Goal: Task Accomplishment & Management: Use online tool/utility

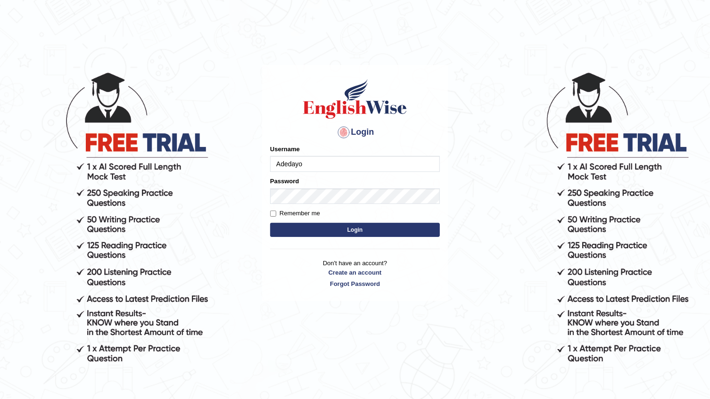
type input "Adedayo"
click at [339, 228] on button "Login" at bounding box center [355, 230] width 170 height 14
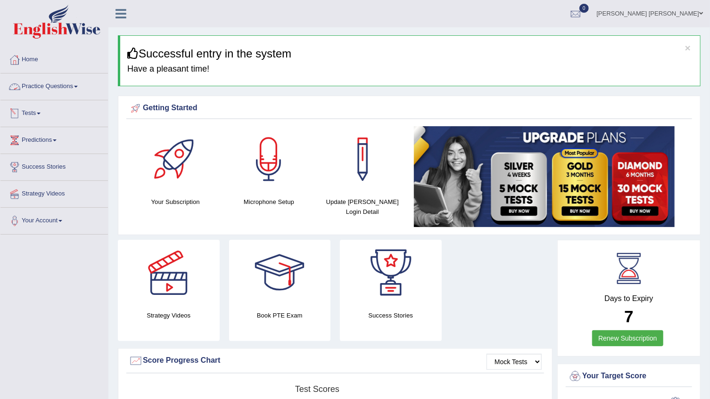
click at [40, 109] on link "Tests" at bounding box center [53, 112] width 107 height 24
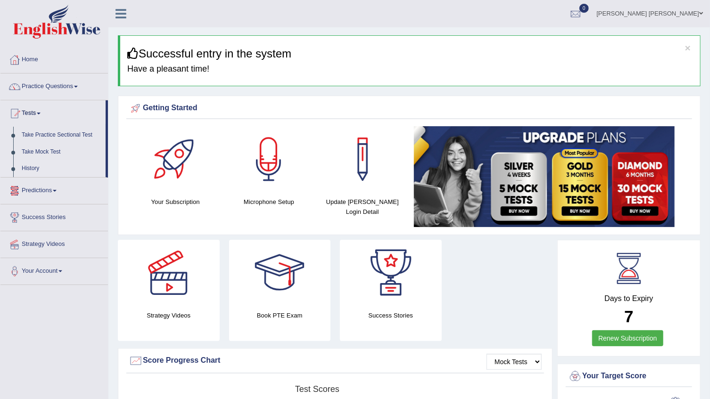
click at [31, 164] on link "History" at bounding box center [61, 168] width 88 height 17
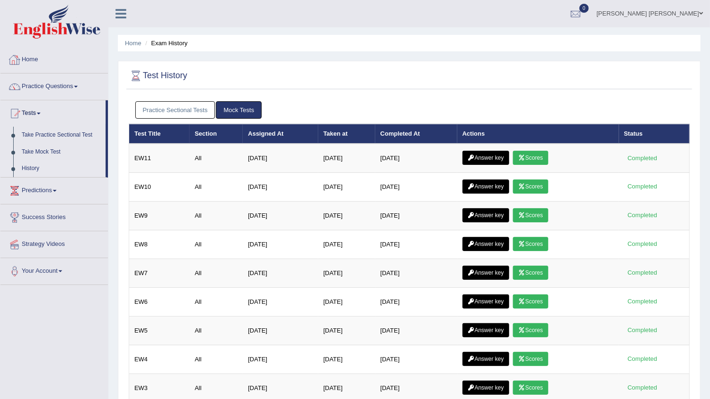
click at [237, 116] on link "Mock Tests" at bounding box center [239, 109] width 46 height 17
click at [168, 112] on link "Practice Sectional Tests" at bounding box center [175, 109] width 80 height 17
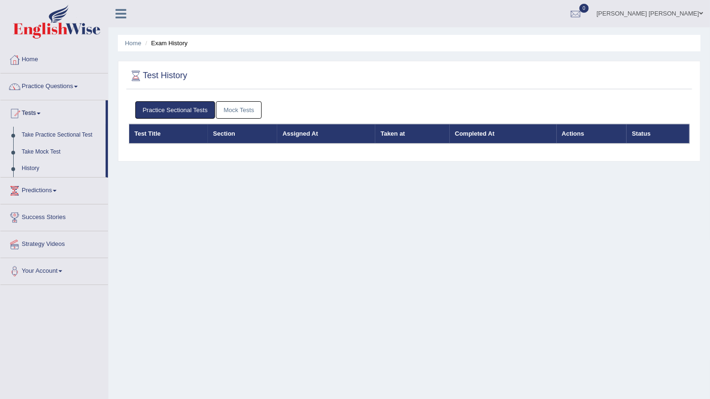
click at [239, 113] on link "Mock Tests" at bounding box center [239, 109] width 46 height 17
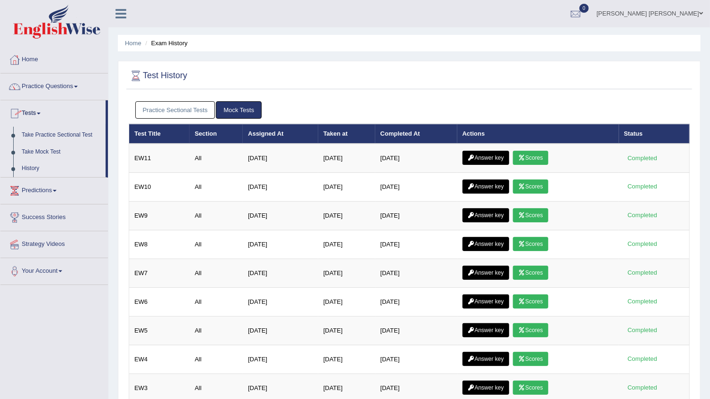
click at [160, 106] on link "Practice Sectional Tests" at bounding box center [175, 109] width 80 height 17
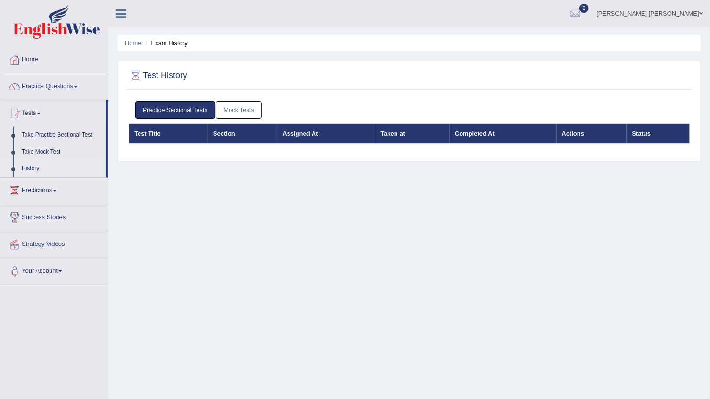
click at [231, 106] on link "Mock Tests" at bounding box center [239, 109] width 46 height 17
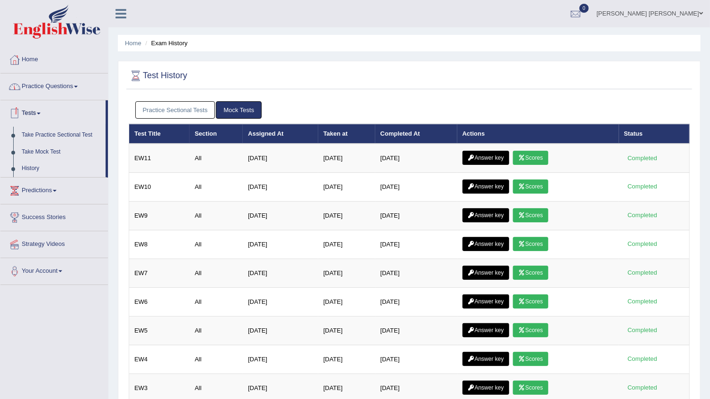
click at [46, 84] on link "Practice Questions" at bounding box center [53, 86] width 107 height 24
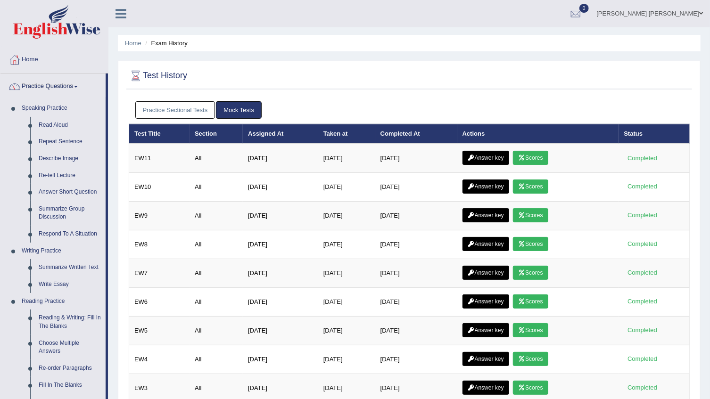
click at [32, 59] on link "Home" at bounding box center [53, 59] width 107 height 24
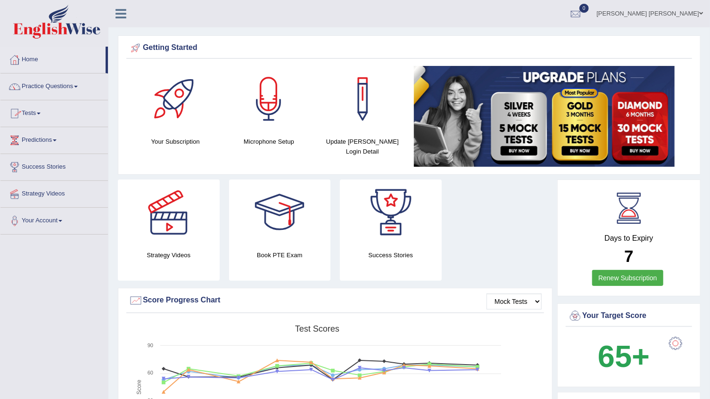
click at [37, 108] on link "Tests" at bounding box center [53, 112] width 107 height 24
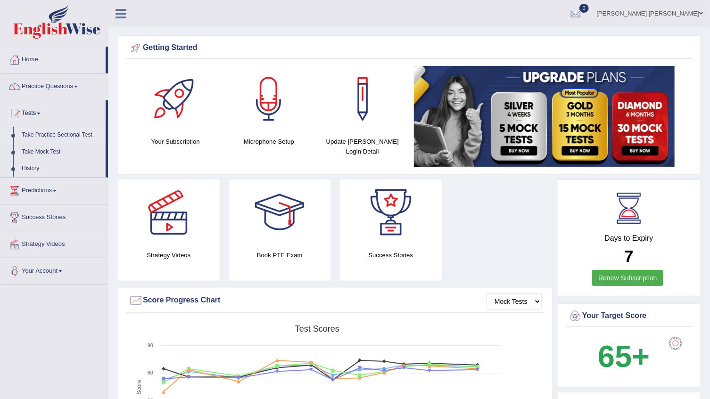
click at [48, 137] on link "Take Practice Sectional Test" at bounding box center [61, 135] width 88 height 17
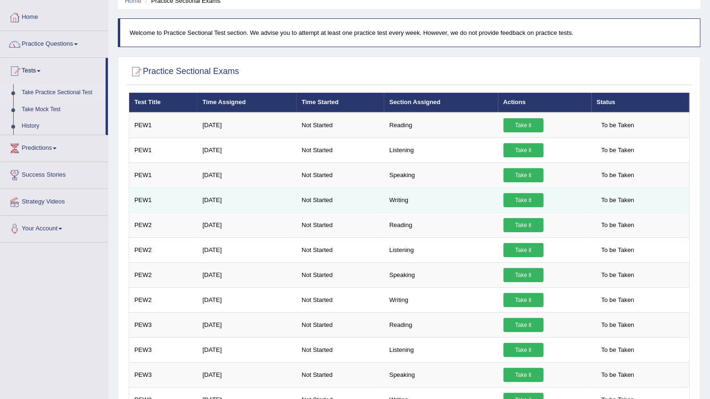
click at [532, 197] on link "Take it" at bounding box center [523, 200] width 40 height 14
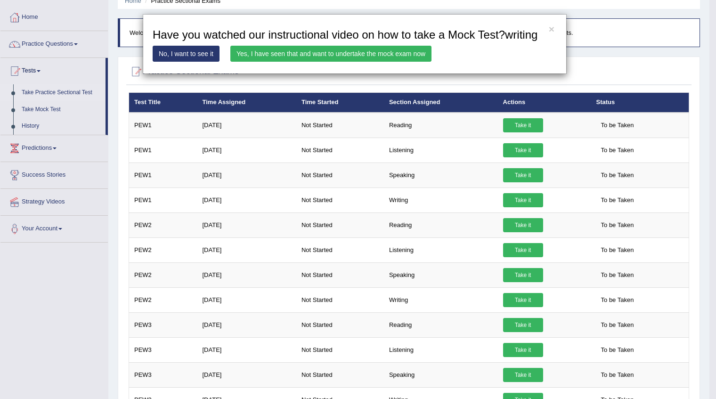
click at [325, 55] on link "Yes, I have seen that and want to undertake the mock exam now" at bounding box center [330, 54] width 201 height 16
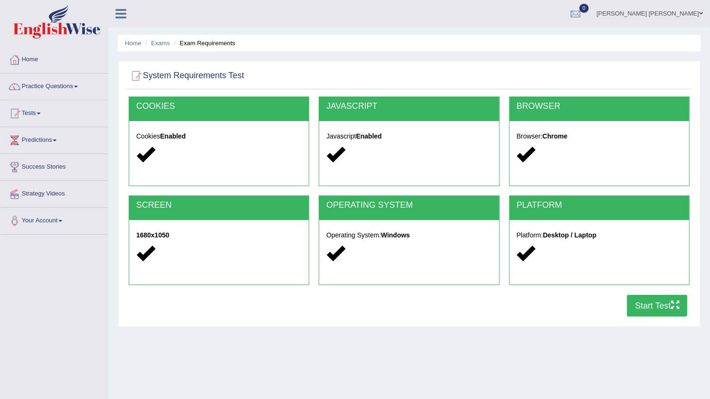
click at [655, 309] on button "Start Test" at bounding box center [657, 306] width 60 height 22
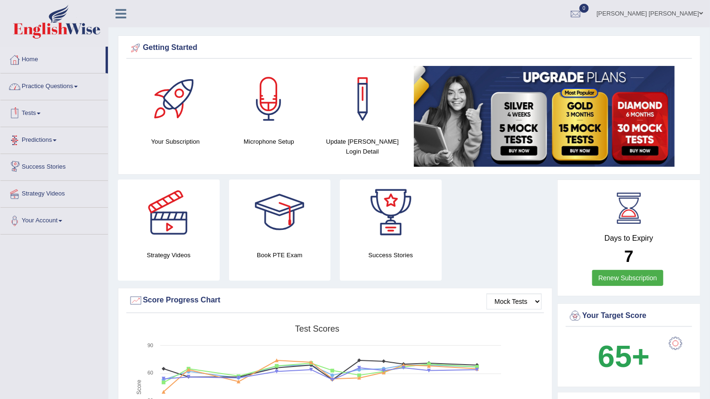
click at [23, 109] on link "Tests" at bounding box center [53, 112] width 107 height 24
click at [23, 112] on link "Tests" at bounding box center [53, 112] width 107 height 24
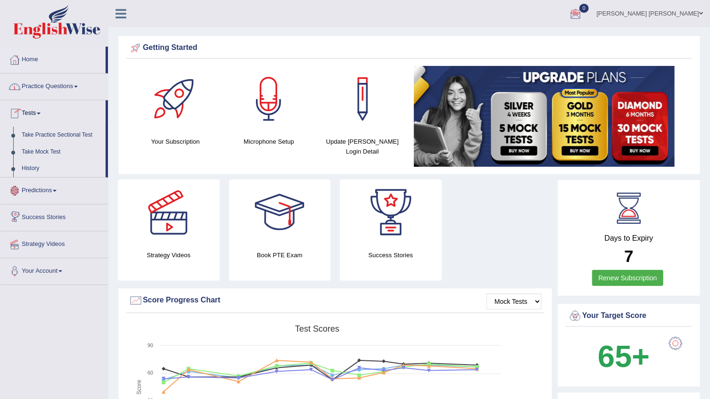
click at [27, 166] on link "History" at bounding box center [61, 168] width 88 height 17
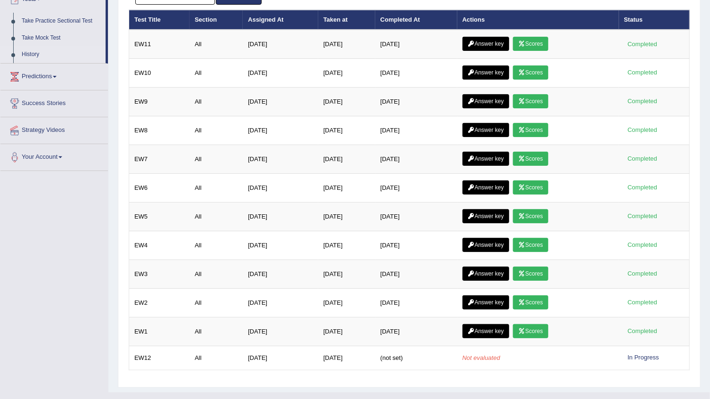
scroll to position [129, 0]
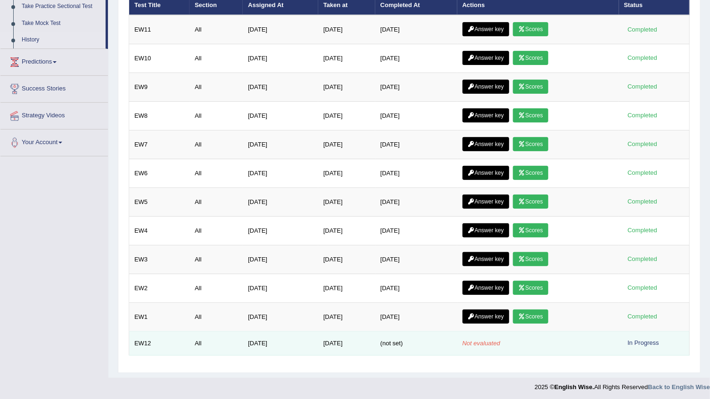
click at [636, 338] on div "In Progress" at bounding box center [643, 343] width 39 height 10
click at [641, 342] on div "In Progress" at bounding box center [643, 343] width 39 height 10
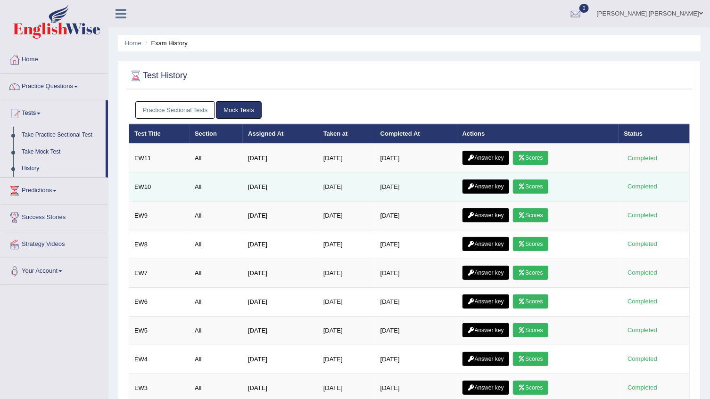
scroll to position [0, 0]
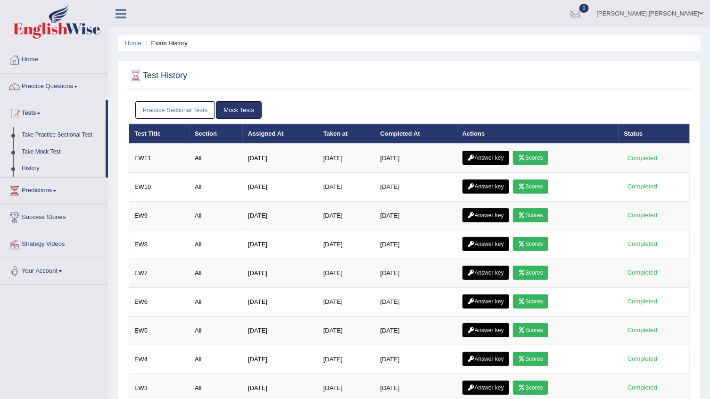
click at [346, 89] on div "Test History" at bounding box center [408, 78] width 565 height 24
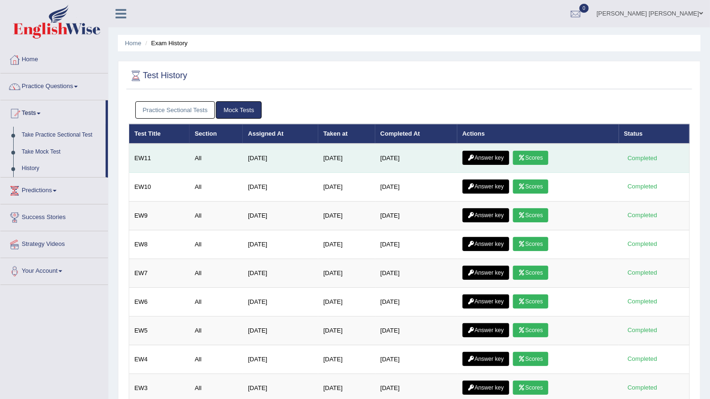
click at [492, 159] on link "Answer key" at bounding box center [485, 158] width 47 height 14
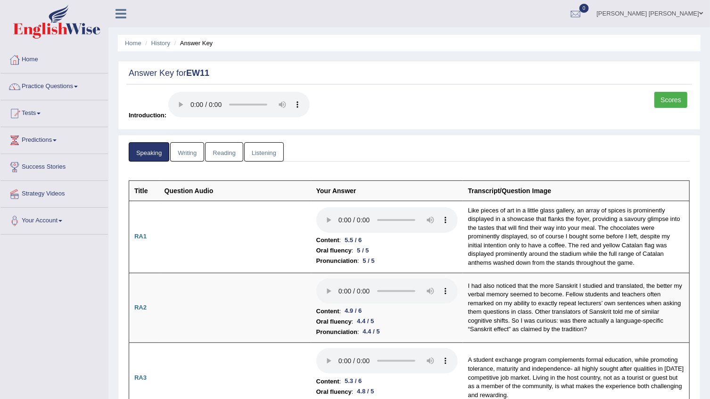
click at [663, 94] on link "Scores" at bounding box center [670, 100] width 33 height 16
